Goal: Find specific page/section: Find specific page/section

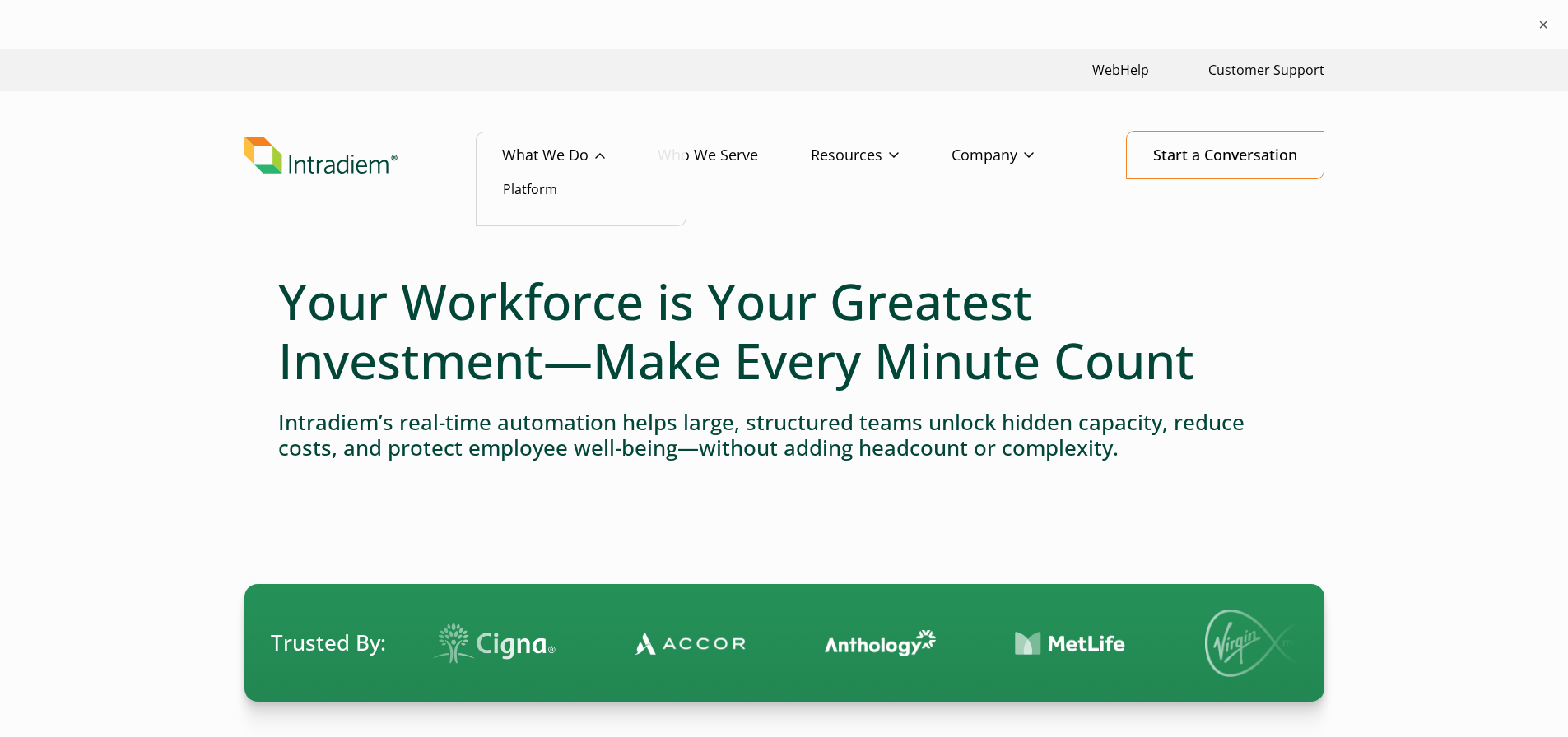
click at [548, 155] on link "What We Do" at bounding box center [580, 156] width 156 height 48
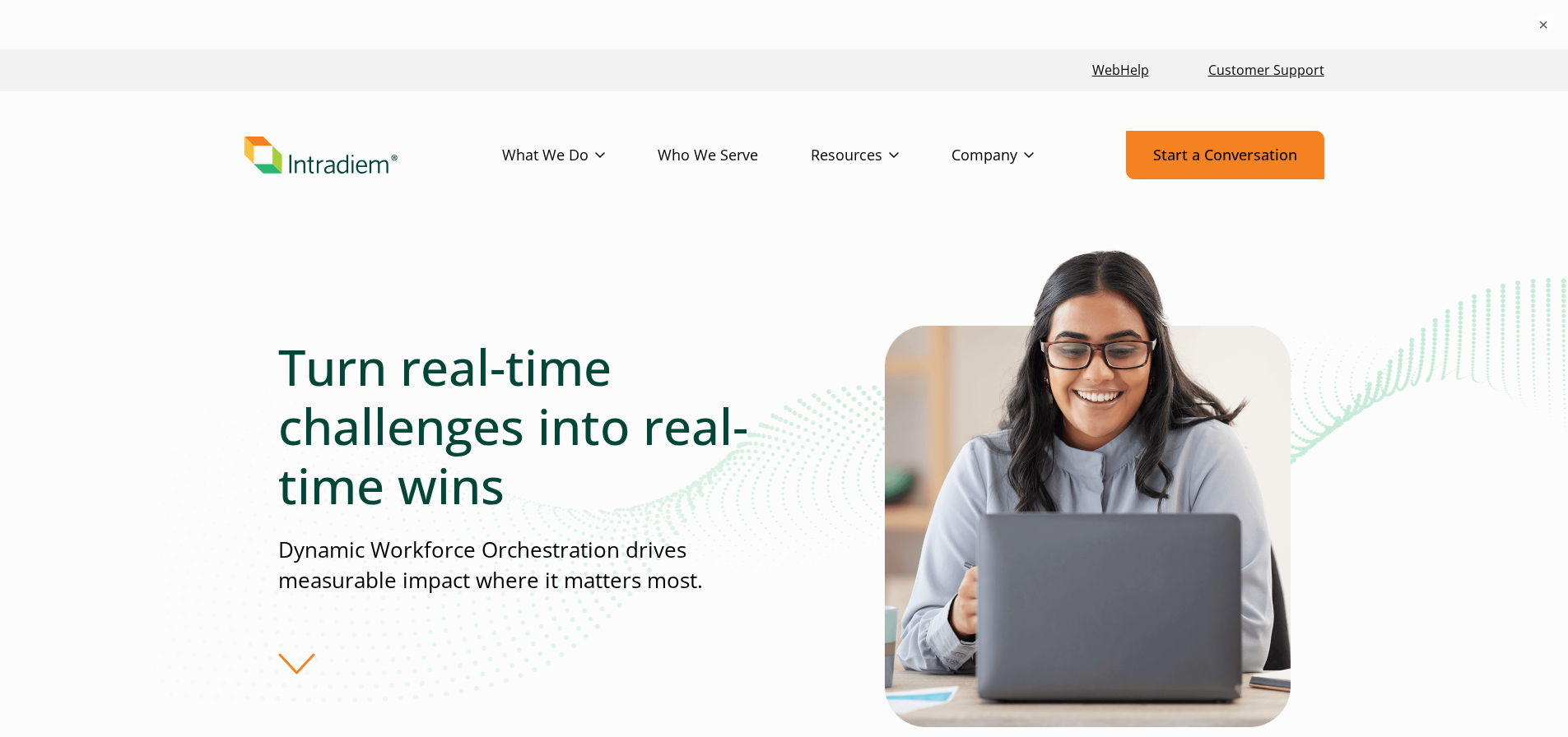
click at [1223, 159] on link "Start a Conversation" at bounding box center [1225, 155] width 198 height 48
